Goal: Check status

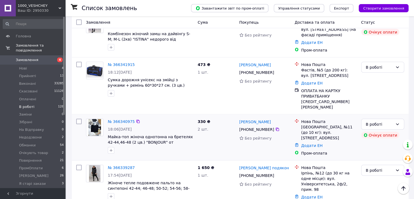
scroll to position [552, 0]
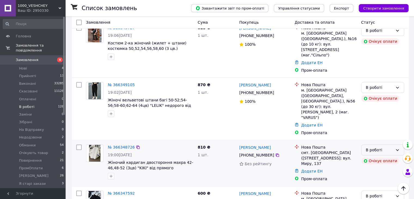
click at [379, 147] on div "В роботі" at bounding box center [379, 150] width 27 height 6
click at [375, 136] on li "Зібрані" at bounding box center [382, 135] width 42 height 10
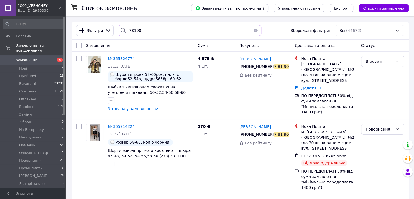
click at [140, 30] on input "78190" at bounding box center [189, 30] width 143 height 11
paste input "365840786"
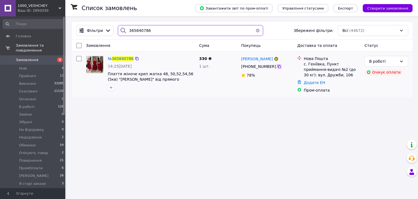
type input "365840786"
click at [277, 67] on icon at bounding box center [279, 66] width 4 height 4
click at [373, 61] on div "В роботі" at bounding box center [383, 61] width 28 height 6
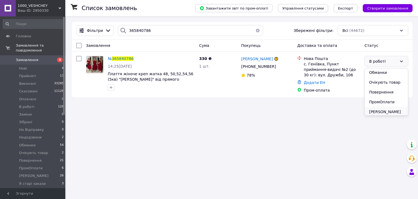
scroll to position [82, 0]
click at [384, 80] on li "Очікують товар" at bounding box center [386, 80] width 43 height 10
